Goal: Go to known website: Access a specific website the user already knows

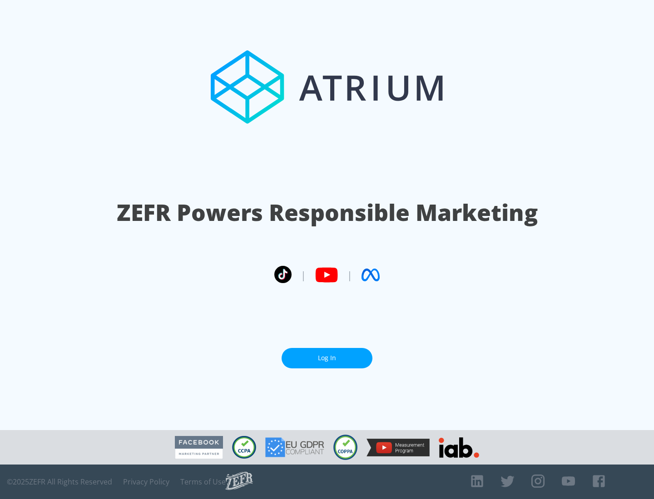
click at [327, 358] on link "Log In" at bounding box center [327, 358] width 91 height 20
